Goal: Task Accomplishment & Management: Use online tool/utility

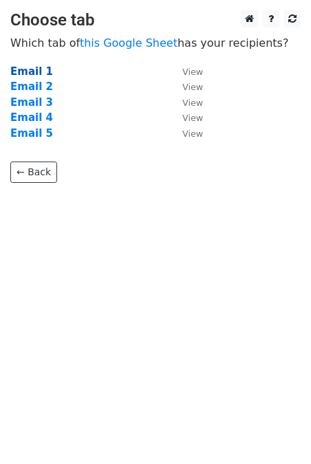
click at [26, 72] on strong "Email 1" at bounding box center [31, 71] width 43 height 12
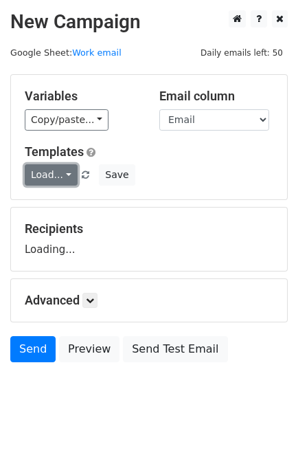
click at [51, 177] on link "Load..." at bounding box center [51, 174] width 53 height 21
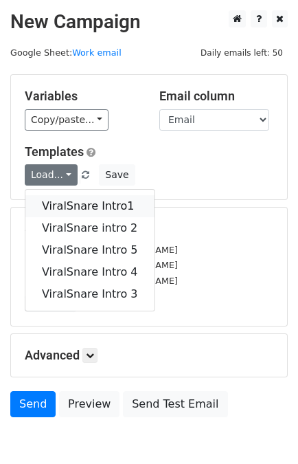
click at [84, 207] on link "ViralSnare Intro1" at bounding box center [89, 206] width 129 height 22
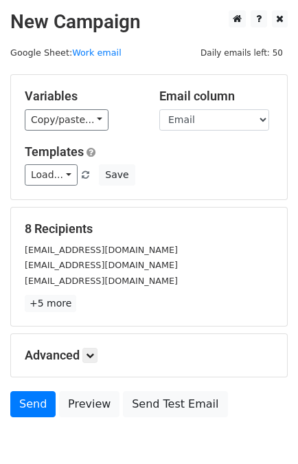
scroll to position [67, 0]
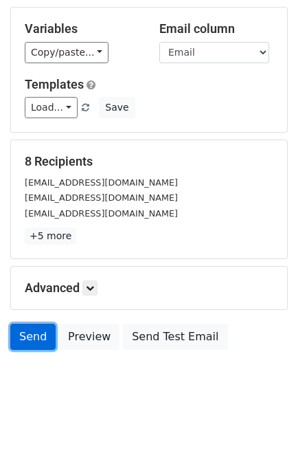
click at [31, 336] on link "Send" at bounding box center [32, 337] width 45 height 26
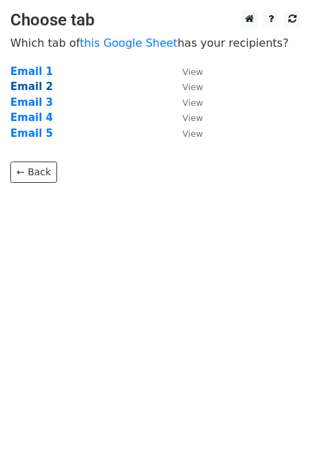
click at [34, 88] on strong "Email 2" at bounding box center [31, 86] width 43 height 12
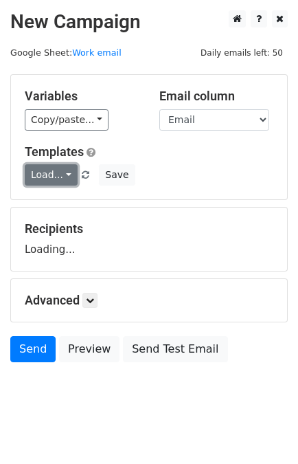
click at [50, 173] on link "Load..." at bounding box center [51, 174] width 53 height 21
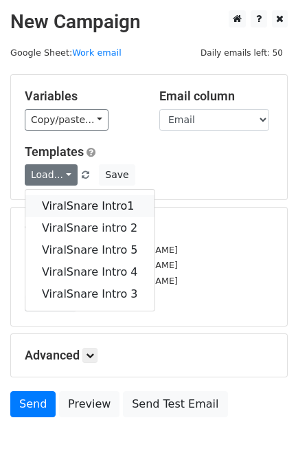
click at [67, 203] on link "ViralSnare Intro1" at bounding box center [89, 206] width 129 height 22
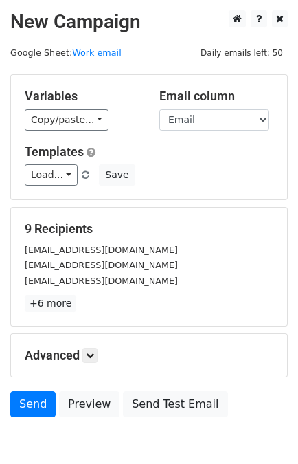
scroll to position [67, 0]
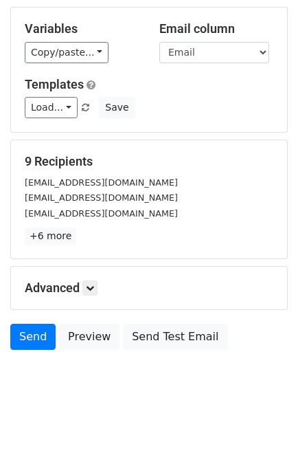
click at [97, 276] on div "Advanced Tracking Track Opens UTM Codes Track Clicks Filters Only include sprea…" at bounding box center [149, 288] width 276 height 43
click at [93, 287] on icon at bounding box center [90, 288] width 8 height 8
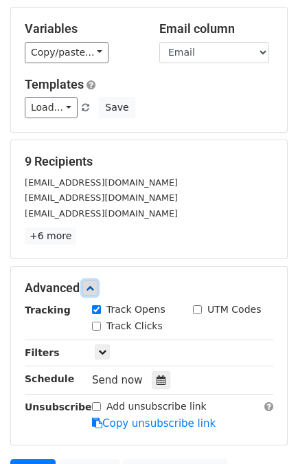
scroll to position [201, 0]
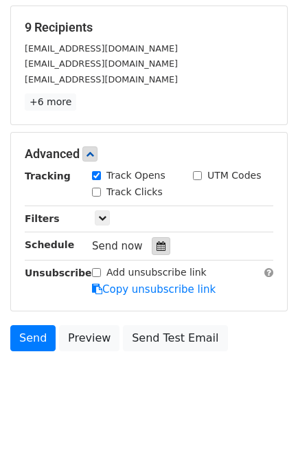
click at [157, 244] on icon at bounding box center [161, 246] width 9 height 10
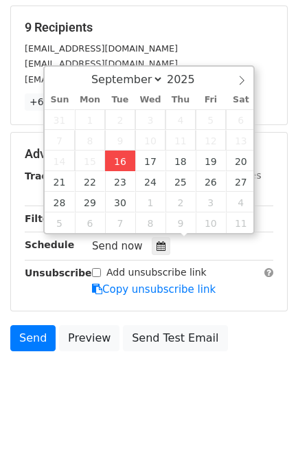
type input "2025-09-16 15:13"
type input "03"
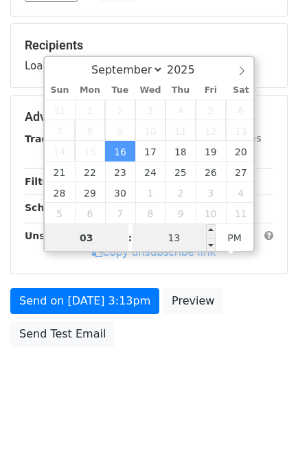
scroll to position [179, 0]
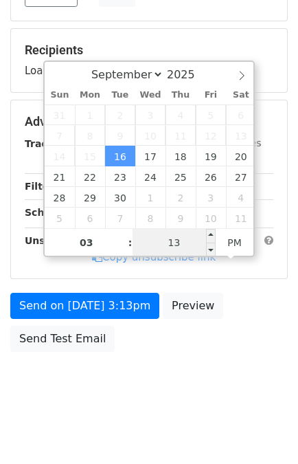
click at [179, 242] on input "13" at bounding box center [175, 242] width 84 height 27
type input "30"
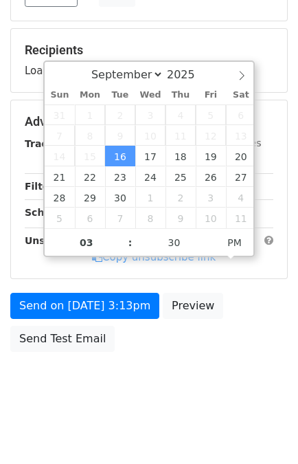
type input "2025-09-16 15:30"
click at [189, 352] on div "Send on Sep 16 at 3:13pm Preview Send Test Email" at bounding box center [149, 326] width 298 height 66
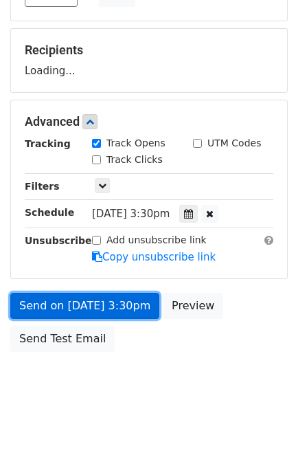
click at [90, 300] on link "Send on Sep 16 at 3:30pm" at bounding box center [84, 306] width 149 height 26
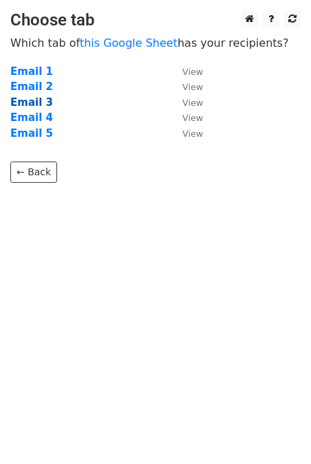
click at [26, 105] on strong "Email 3" at bounding box center [31, 102] width 43 height 12
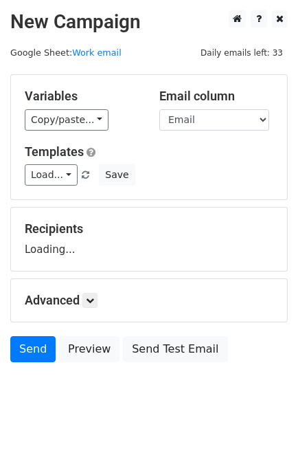
click at [43, 182] on link "Load..." at bounding box center [51, 174] width 53 height 21
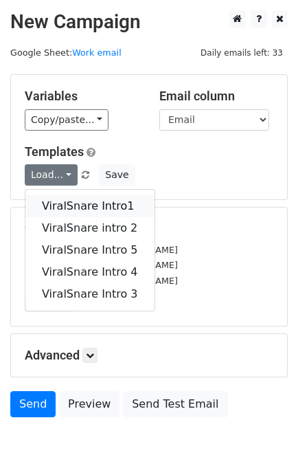
click at [60, 208] on link "ViralSnare Intro1" at bounding box center [89, 206] width 129 height 22
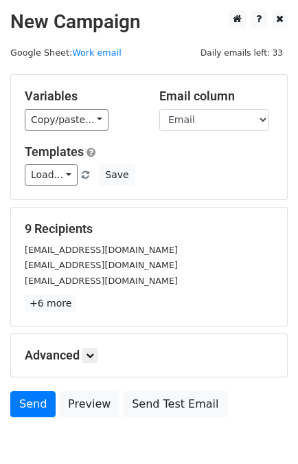
scroll to position [67, 0]
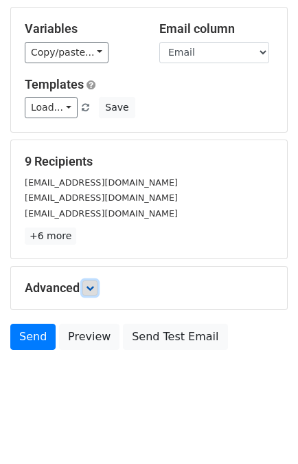
click at [87, 284] on link at bounding box center [89, 287] width 15 height 15
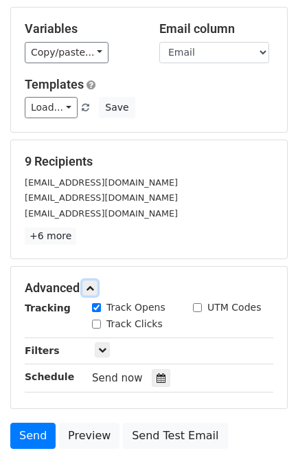
scroll to position [201, 0]
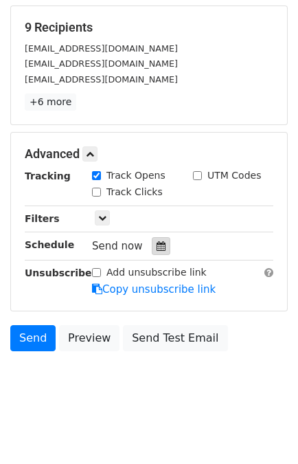
click at [157, 248] on icon at bounding box center [161, 246] width 9 height 10
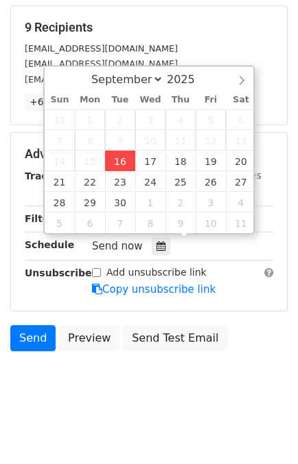
type input "[DATE] 15:40"
type input "03"
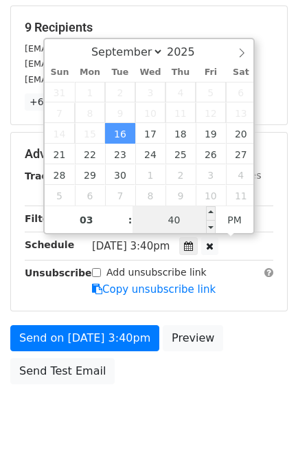
click at [172, 224] on div "September October November [DATE] Sun Mon Tue Wed Thu Fri Sat 31 1 2 3 4 5 6 7 …" at bounding box center [149, 136] width 212 height 196
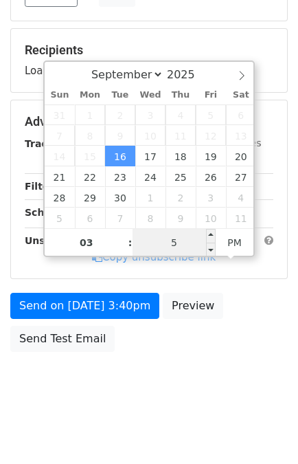
type input "50"
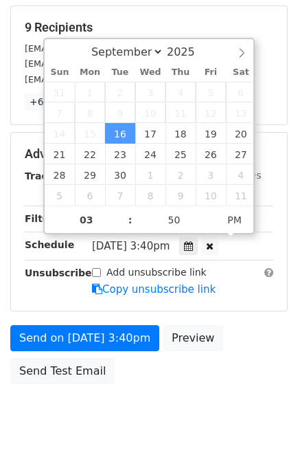
type input "[DATE] 15:50"
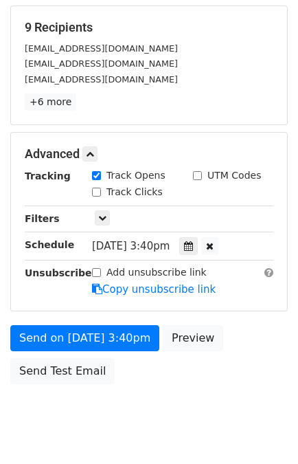
click at [227, 339] on div "Send on [DATE] 3:40pm Preview Send Test Email" at bounding box center [149, 358] width 298 height 66
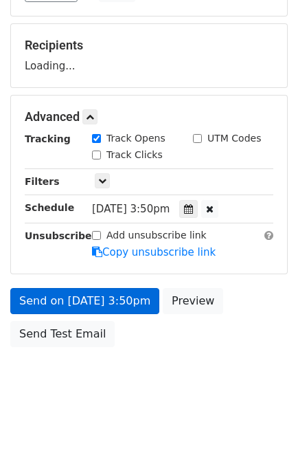
scroll to position [179, 0]
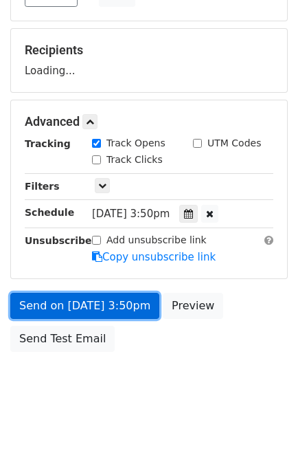
click at [74, 297] on link "Send on [DATE] 3:50pm" at bounding box center [84, 306] width 149 height 26
